Goal: Transaction & Acquisition: Book appointment/travel/reservation

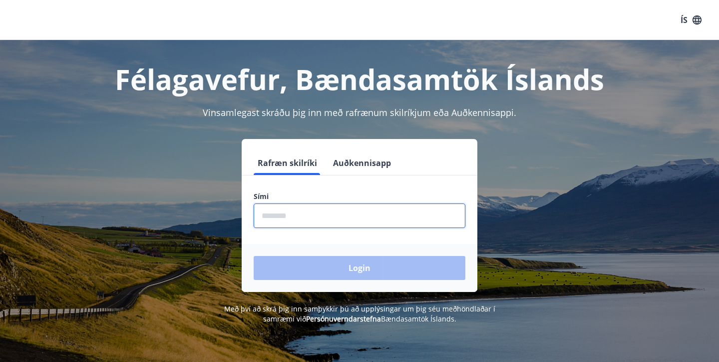
click at [288, 216] on input "phone" at bounding box center [360, 215] width 212 height 24
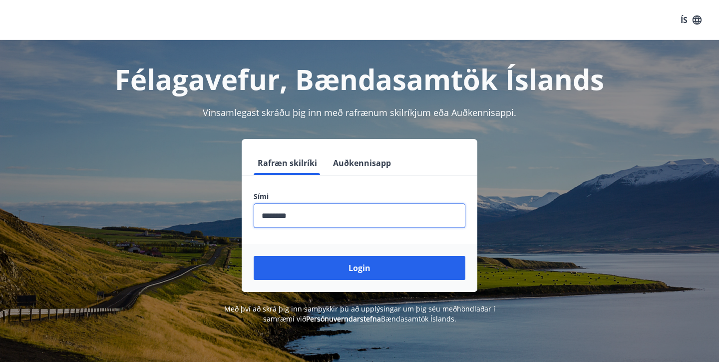
type input "********"
click at [360, 268] on button "Login" at bounding box center [360, 268] width 212 height 24
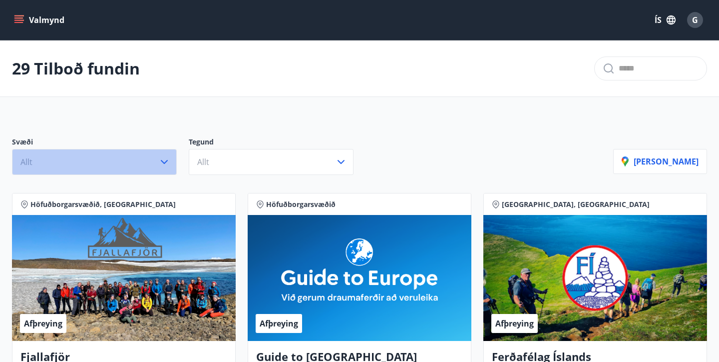
click at [161, 157] on icon "button" at bounding box center [164, 162] width 12 height 12
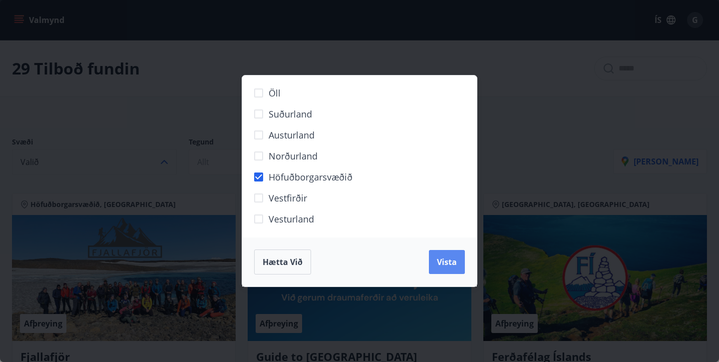
click at [442, 261] on span "Vista" at bounding box center [447, 261] width 20 height 11
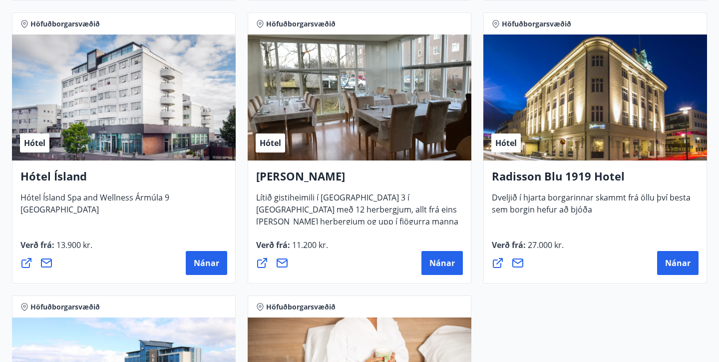
scroll to position [775, 0]
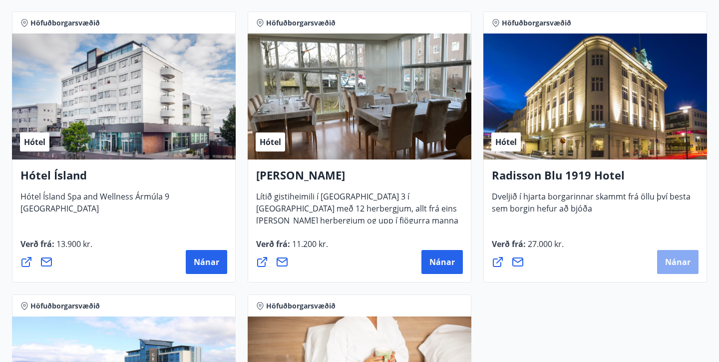
click at [673, 269] on button "Nánar" at bounding box center [678, 262] width 41 height 24
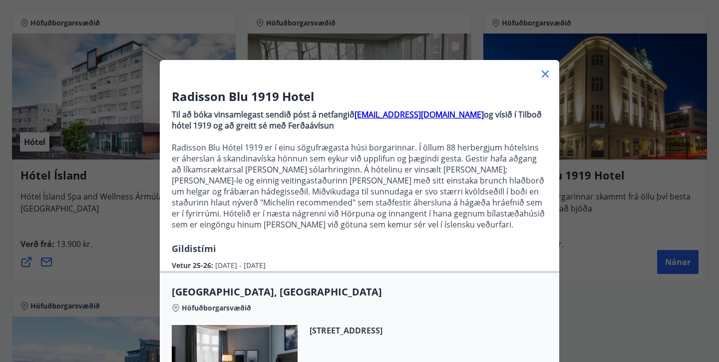
scroll to position [0, 0]
click at [543, 77] on icon at bounding box center [546, 74] width 12 height 12
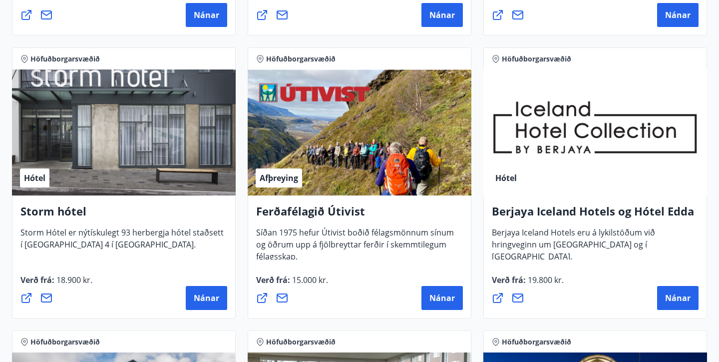
scroll to position [455, 0]
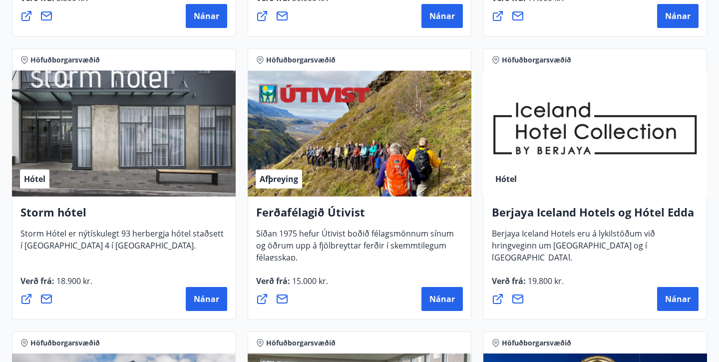
click at [107, 151] on div "Hótel" at bounding box center [124, 133] width 224 height 126
click at [199, 297] on span "Nánar" at bounding box center [206, 298] width 25 height 11
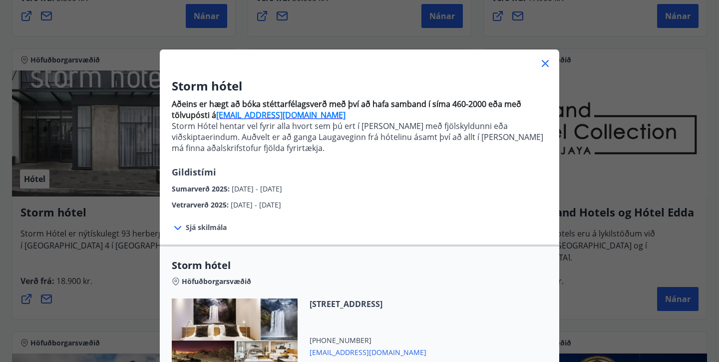
scroll to position [6, 0]
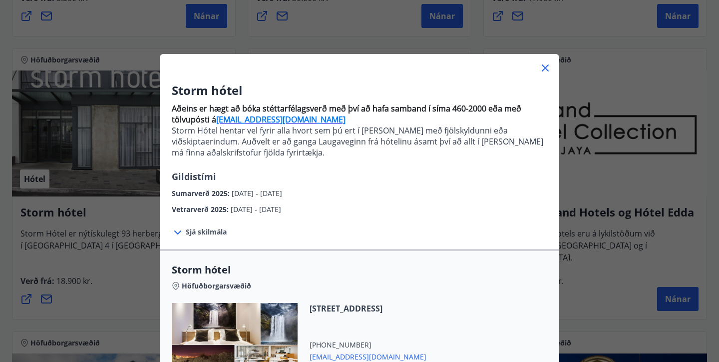
click at [545, 77] on div "Storm hótel Aðeins er hægt að bóka stéttarfélagsverð með því að hafa samband í …" at bounding box center [360, 310] width 400 height 472
click at [548, 69] on icon at bounding box center [546, 68] width 12 height 12
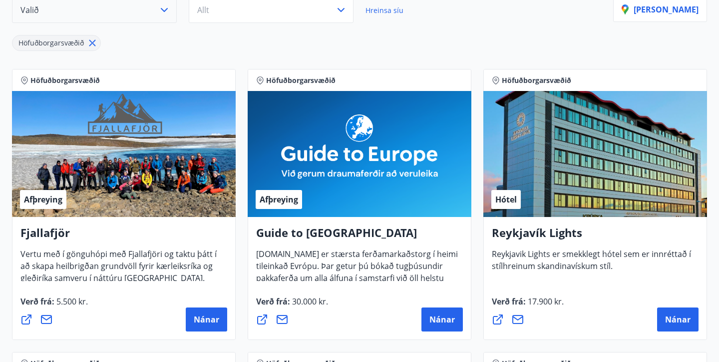
scroll to position [152, 0]
click at [675, 322] on span "Nánar" at bounding box center [678, 319] width 25 height 11
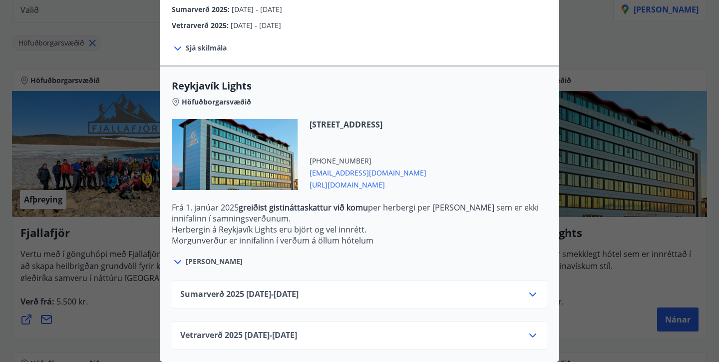
scroll to position [261, 0]
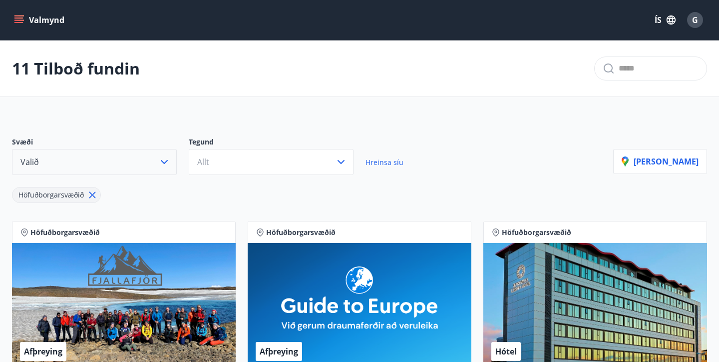
scroll to position [0, 0]
click at [21, 14] on button "Valmynd" at bounding box center [40, 20] width 56 height 18
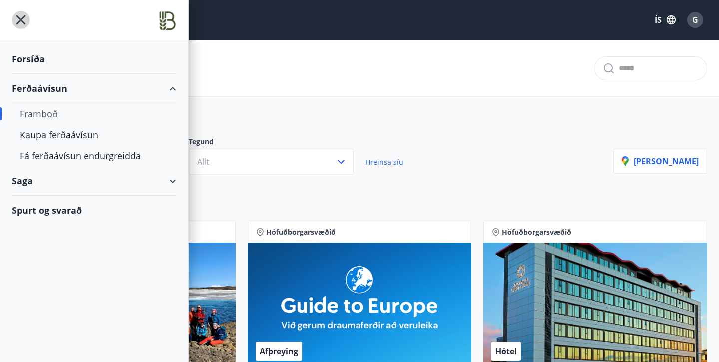
click at [25, 14] on icon "menu" at bounding box center [21, 20] width 18 height 18
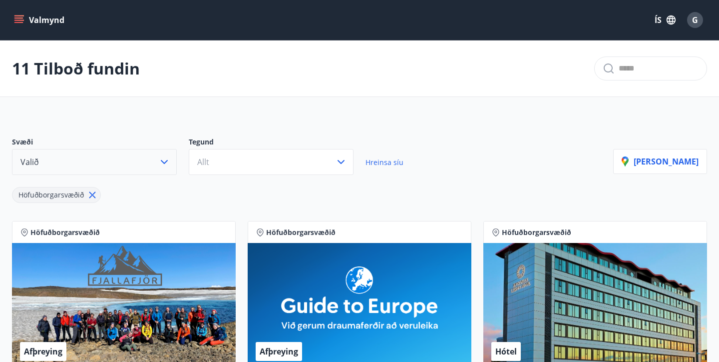
click at [696, 19] on span "G" at bounding box center [695, 19] width 6 height 11
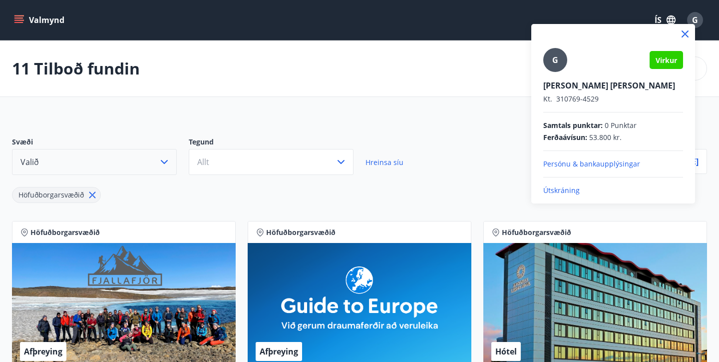
click at [570, 193] on p "Útskráning" at bounding box center [614, 190] width 140 height 10
